Goal: Navigation & Orientation: Go to known website

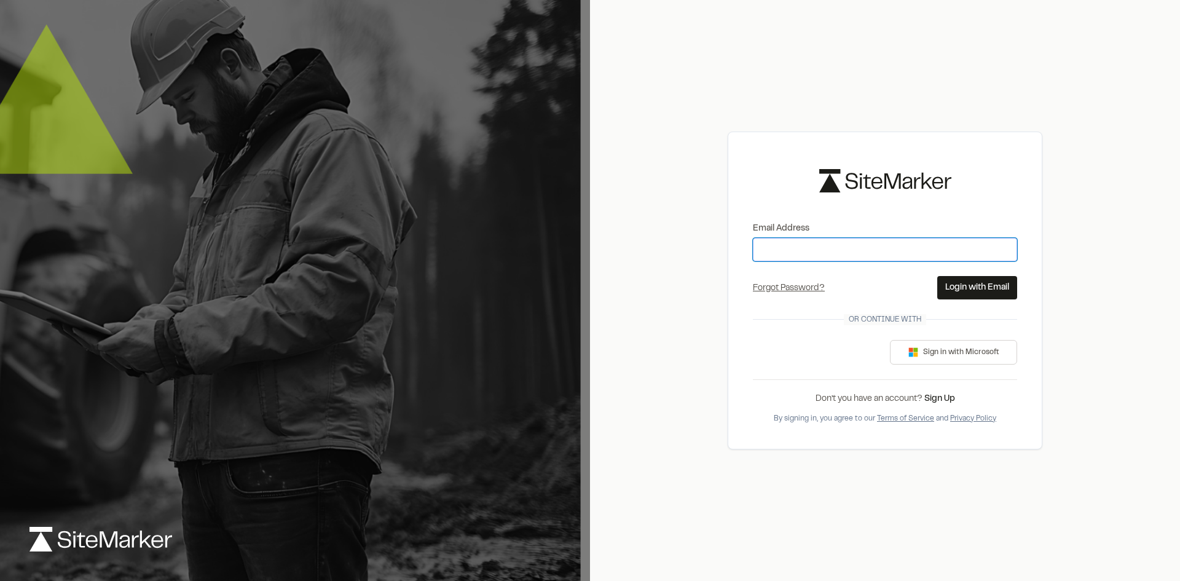
click at [809, 238] on input "Email Address" at bounding box center [885, 249] width 264 height 23
type input "*"
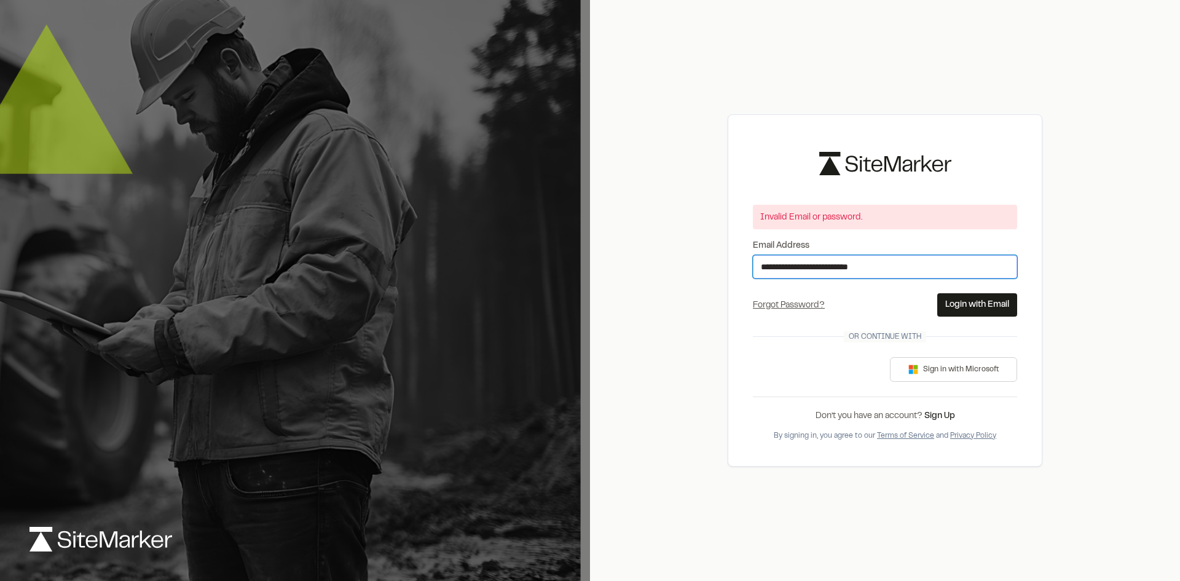
type input "**********"
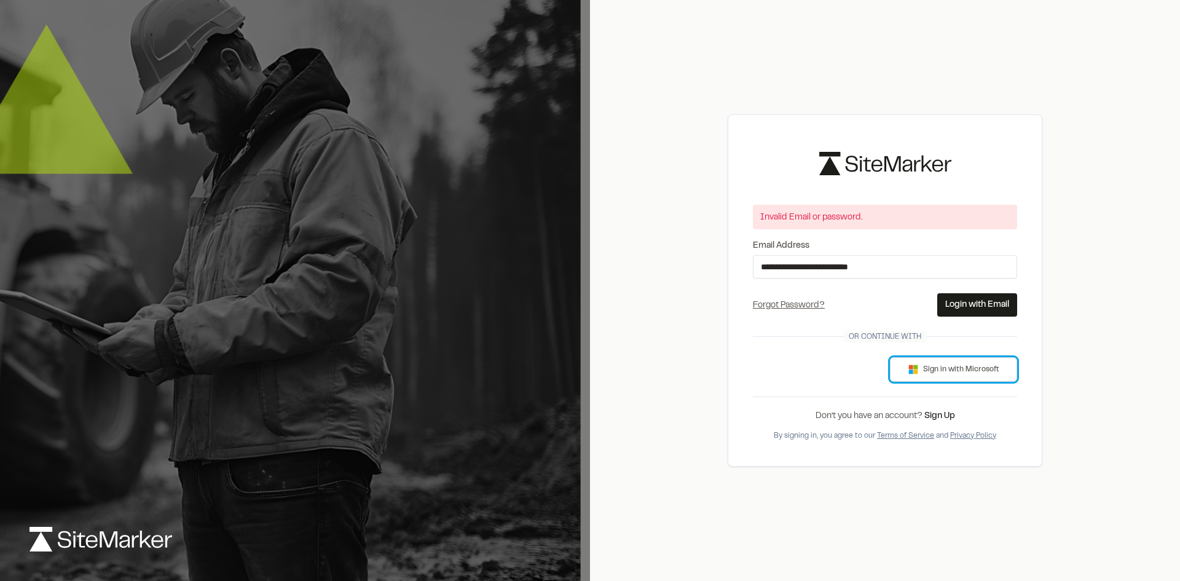
click at [919, 367] on button "Sign in with Microsoft" at bounding box center [953, 369] width 127 height 25
